Goal: Find specific page/section: Find specific page/section

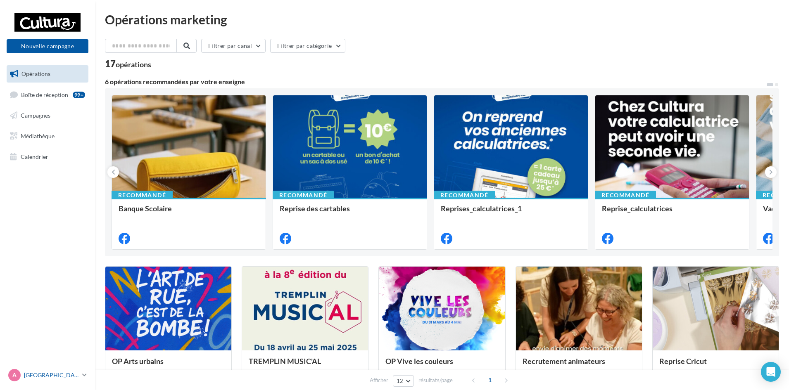
click at [85, 373] on icon at bounding box center [84, 375] width 5 height 7
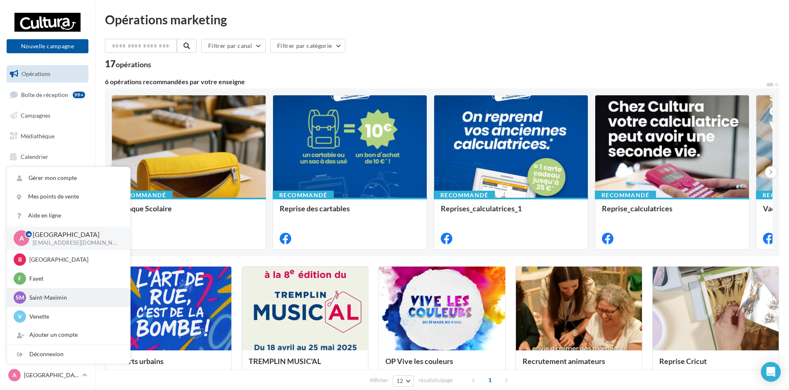
click at [47, 300] on p "Saint-Maximin" at bounding box center [74, 298] width 91 height 8
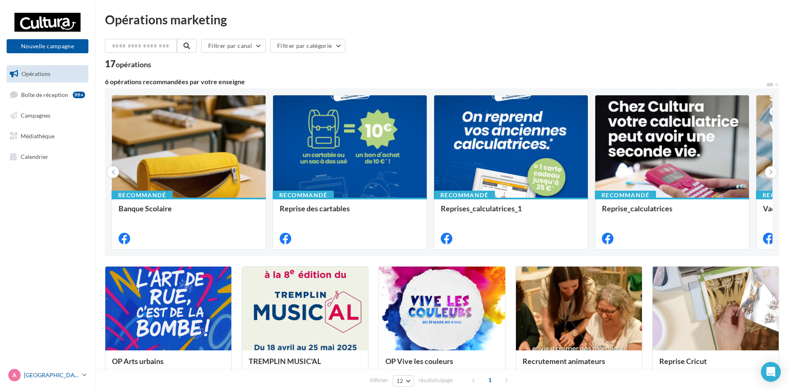
click at [83, 372] on icon at bounding box center [84, 375] width 5 height 7
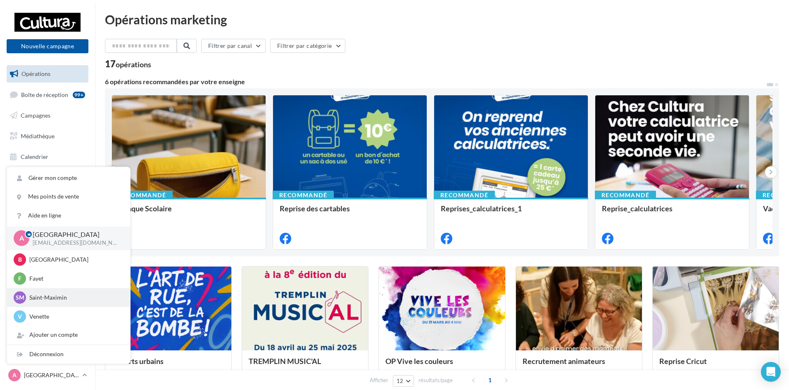
click at [62, 300] on p "Saint-Maximin" at bounding box center [74, 298] width 91 height 8
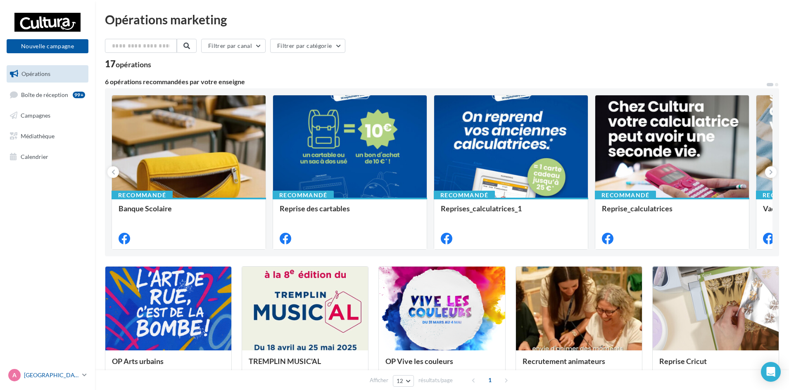
click at [81, 377] on link "A Amiens [EMAIL_ADDRESS][DOMAIN_NAME]" at bounding box center [48, 376] width 82 height 16
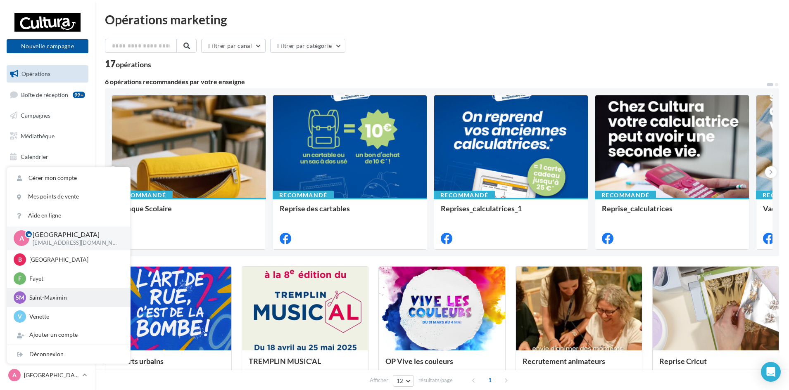
click at [79, 300] on p "Saint-Maximin" at bounding box center [74, 298] width 91 height 8
